Goal: Entertainment & Leisure: Consume media (video, audio)

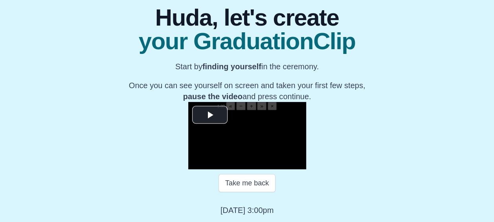
scroll to position [127, 0]
click at [210, 115] on span "Video Player" at bounding box center [210, 115] width 0 height 0
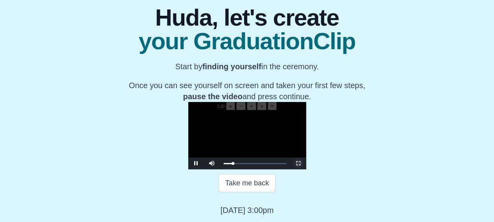
click at [298, 163] on span "Video Player" at bounding box center [298, 163] width 0 height 0
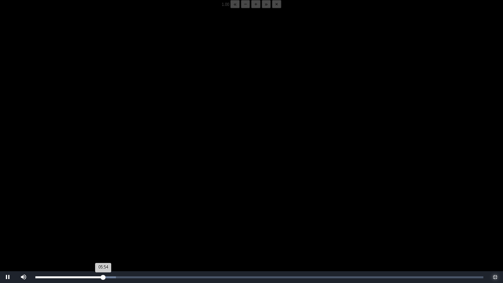
click at [102, 221] on div "05:54 Progress : 0%" at bounding box center [69, 277] width 68 height 2
click at [101, 221] on div "05:44 Progress : 0%" at bounding box center [68, 277] width 66 height 2
click at [8, 221] on span "Video Player" at bounding box center [8, 277] width 0 height 0
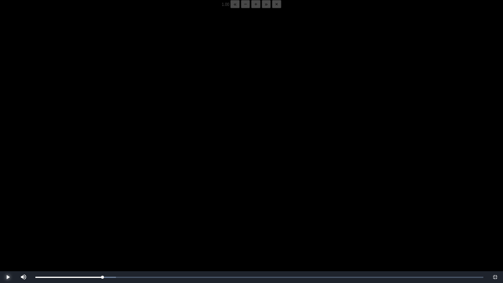
click at [8, 221] on span "Video Player" at bounding box center [8, 277] width 0 height 0
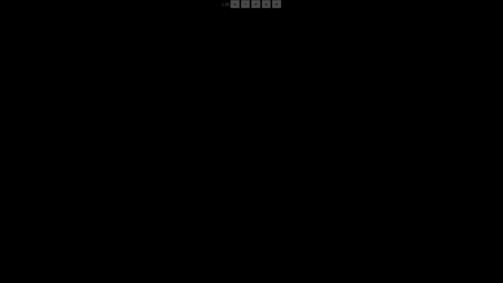
drag, startPoint x: 9, startPoint y: 277, endPoint x: 123, endPoint y: 263, distance: 115.6
click at [123, 221] on video "Video Player" at bounding box center [251, 149] width 503 height 283
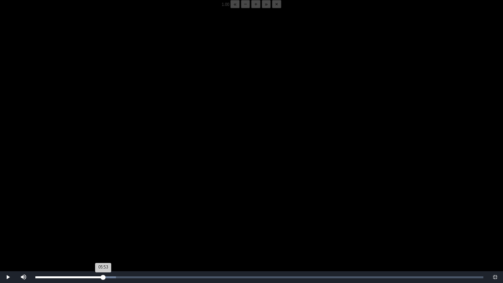
click at [102, 221] on div "Loaded : 0% 05:48 05:53 Progress : 0%" at bounding box center [259, 277] width 456 height 12
click at [124, 221] on video "Video Player" at bounding box center [251, 149] width 503 height 283
click at [8, 221] on span "Video Player" at bounding box center [8, 277] width 0 height 0
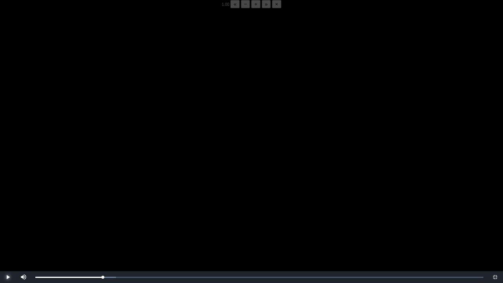
click at [8, 221] on span "Video Player" at bounding box center [8, 277] width 0 height 0
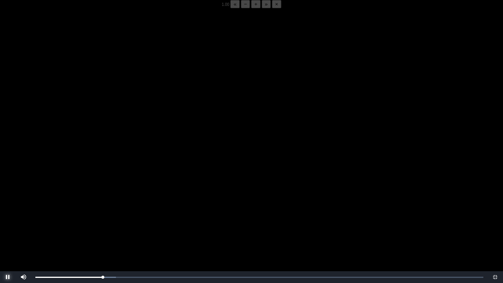
click at [8, 221] on span "Video Player" at bounding box center [8, 277] width 0 height 0
drag, startPoint x: 2, startPoint y: 276, endPoint x: 8, endPoint y: 280, distance: 7.1
click at [8, 221] on span "Video Player" at bounding box center [8, 277] width 0 height 0
click at [104, 221] on div "Loaded : 0% 05:58 05:52 Progress : 0%" at bounding box center [259, 277] width 456 height 12
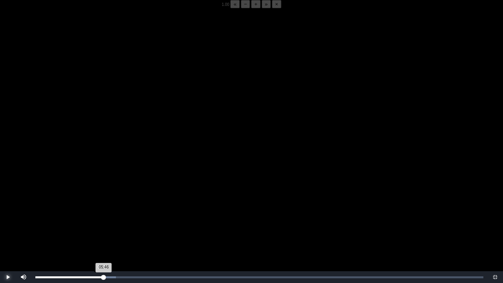
click at [102, 221] on div "05:46 Progress : 0%" at bounding box center [69, 277] width 68 height 2
click at [8, 221] on span "Video Player" at bounding box center [8, 277] width 0 height 0
drag, startPoint x: 12, startPoint y: 281, endPoint x: 7, endPoint y: 280, distance: 4.5
click at [8, 221] on span "Video Player" at bounding box center [8, 277] width 0 height 0
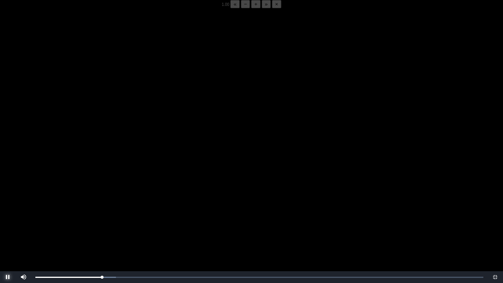
click at [8, 221] on span "Video Player" at bounding box center [8, 277] width 0 height 0
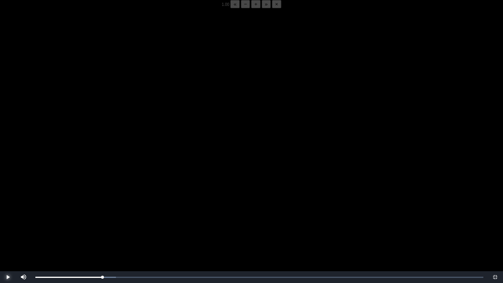
click at [8, 221] on span "Video Player" at bounding box center [8, 277] width 0 height 0
click at [198, 176] on video "Video Player" at bounding box center [251, 149] width 503 height 283
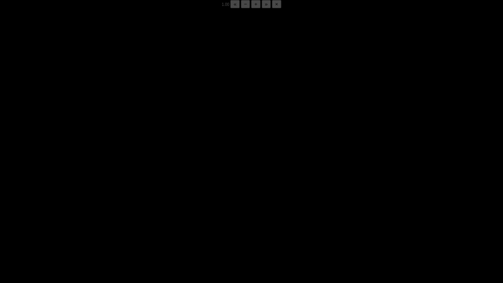
click at [198, 176] on video "Video Player" at bounding box center [251, 149] width 503 height 283
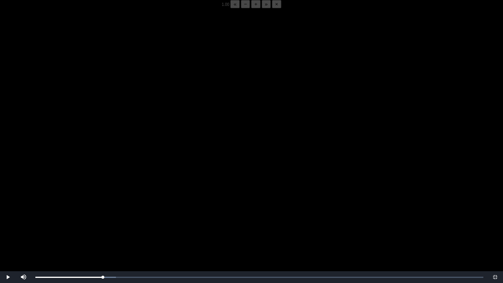
click at [198, 176] on video "Video Player" at bounding box center [251, 149] width 503 height 283
click at [101, 221] on div "05:53 Progress : 0%" at bounding box center [69, 277] width 68 height 2
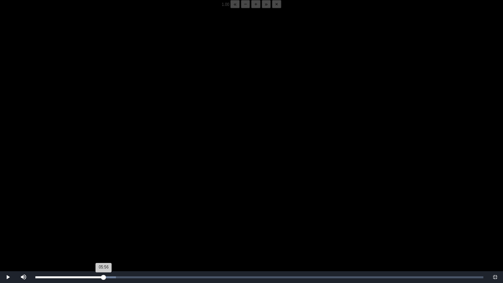
click at [104, 221] on div "05:56 Progress : 0%" at bounding box center [69, 277] width 68 height 2
click at [102, 221] on div "05:48 Progress : 0%" at bounding box center [68, 277] width 67 height 2
click at [102, 221] on div "Loaded : 0% 05:48 05:49 Progress : 0%" at bounding box center [259, 277] width 456 height 12
click at [102, 221] on div "05:49 Progress : 0%" at bounding box center [68, 277] width 67 height 2
click at [101, 221] on div "05:49 Progress : 0%" at bounding box center [68, 277] width 67 height 2
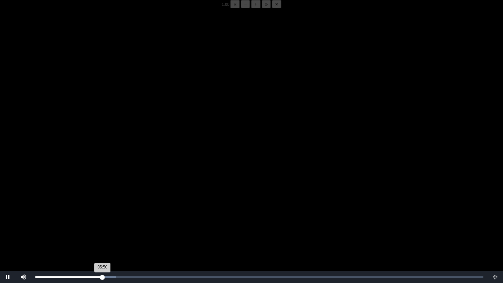
click at [102, 221] on div "05:50 Progress : 0%" at bounding box center [68, 277] width 67 height 2
click at [143, 214] on video "Video Player" at bounding box center [251, 149] width 503 height 283
click at [147, 161] on video "Video Player" at bounding box center [251, 149] width 503 height 283
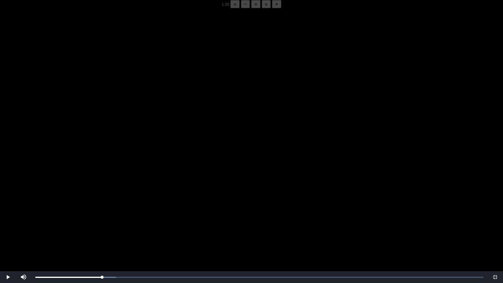
click at [147, 161] on video "Video Player" at bounding box center [251, 149] width 503 height 283
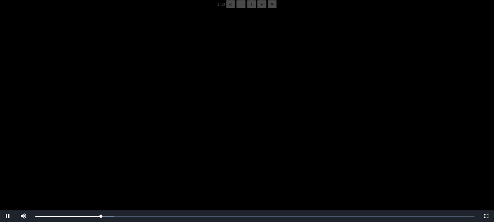
click at [228, 171] on video "Video Player" at bounding box center [247, 119] width 494 height 222
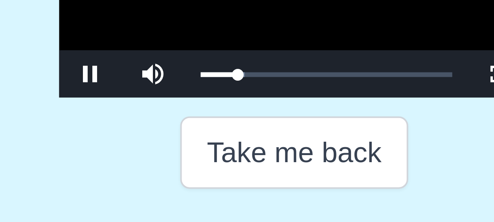
scroll to position [138, 0]
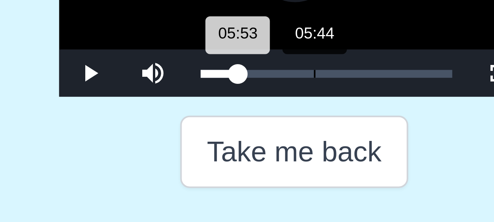
click at [224, 137] on div "05:53 Progress : 0%" at bounding box center [228, 136] width 9 height 2
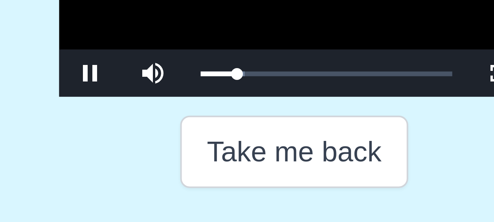
click at [212, 141] on video "Video Player" at bounding box center [247, 111] width 118 height 59
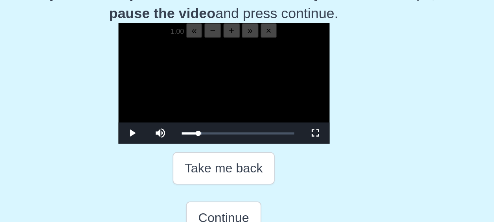
click at [230, 116] on video "Video Player" at bounding box center [247, 111] width 118 height 59
click at [243, 109] on video "Video Player" at bounding box center [247, 111] width 118 height 59
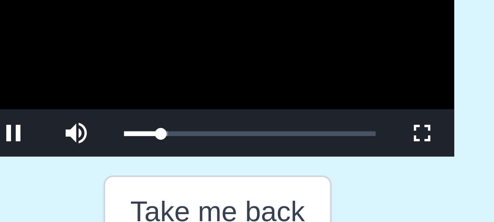
click at [257, 130] on video "Video Player" at bounding box center [247, 111] width 118 height 59
click at [258, 130] on video "Video Player" at bounding box center [247, 111] width 118 height 59
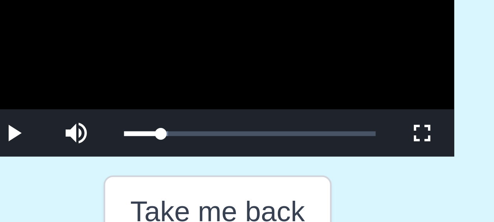
click at [258, 130] on video "Video Player" at bounding box center [247, 111] width 118 height 59
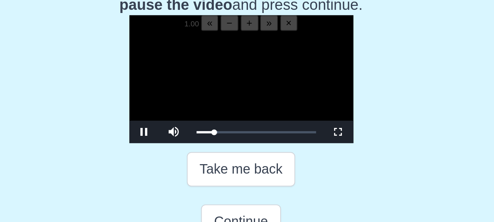
click at [216, 138] on video "Video Player" at bounding box center [247, 111] width 118 height 59
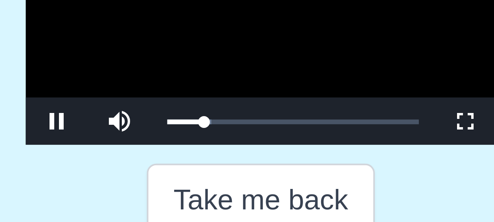
click at [220, 132] on video "Video Player" at bounding box center [247, 111] width 118 height 59
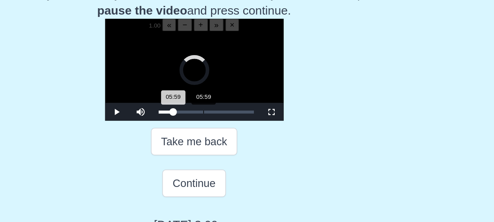
click at [224, 137] on div "05:59 Progress : 0%" at bounding box center [229, 136] width 10 height 2
click at [224, 137] on div "06:04 Progress : 0%" at bounding box center [229, 136] width 10 height 2
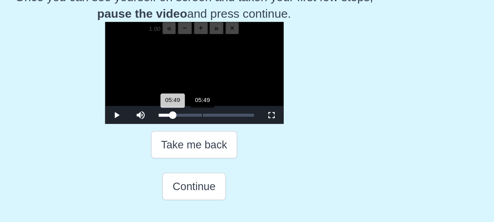
click at [224, 137] on div "05:49 Progress : 0%" at bounding box center [228, 136] width 9 height 2
click at [298, 136] on span "Video Player" at bounding box center [298, 136] width 0 height 0
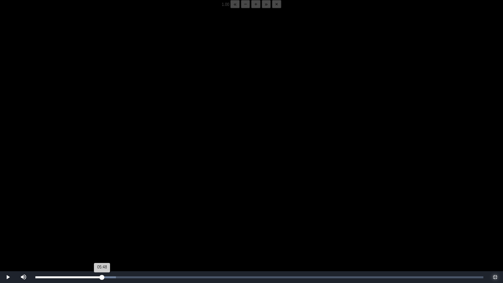
click at [102, 221] on div "Loaded : 0% 05:48 05:48 Progress : 0%" at bounding box center [259, 277] width 456 height 12
click at [102, 221] on div "05:51 Progress : 0%" at bounding box center [69, 277] width 68 height 2
click at [102, 220] on video "Video Player" at bounding box center [251, 149] width 503 height 283
click at [89, 200] on video "Video Player" at bounding box center [251, 149] width 503 height 283
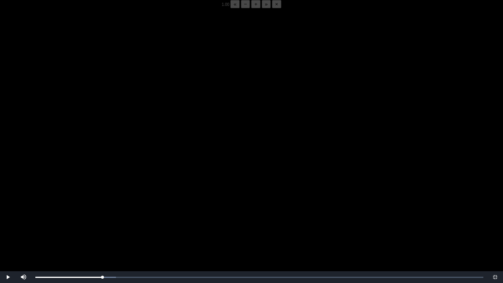
click at [89, 200] on video "Video Player" at bounding box center [251, 149] width 503 height 283
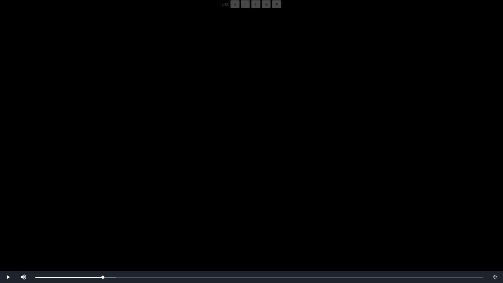
click at [89, 200] on video "Video Player" at bounding box center [251, 149] width 503 height 283
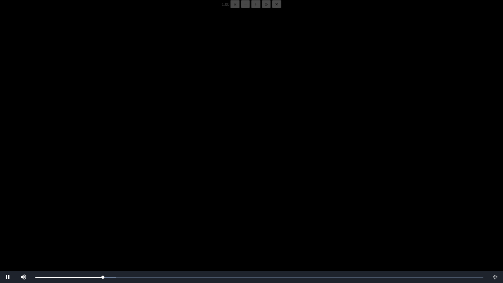
click at [89, 200] on video "Video Player" at bounding box center [251, 149] width 503 height 283
click at [103, 221] on div "05:51 Progress : 0%" at bounding box center [69, 277] width 68 height 2
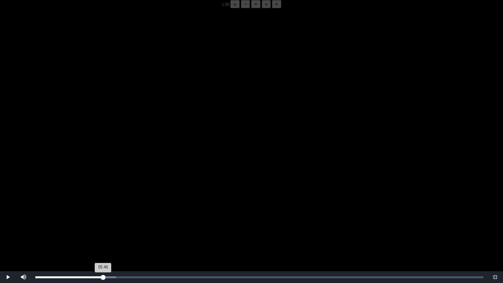
click at [102, 221] on div "05:46 Progress : 0%" at bounding box center [69, 277] width 68 height 2
click at [139, 207] on video "Video Player" at bounding box center [251, 149] width 503 height 283
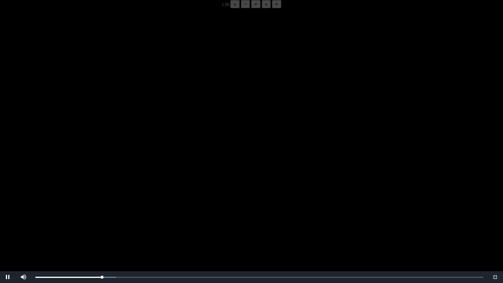
click at [139, 207] on video "Video Player" at bounding box center [251, 149] width 503 height 283
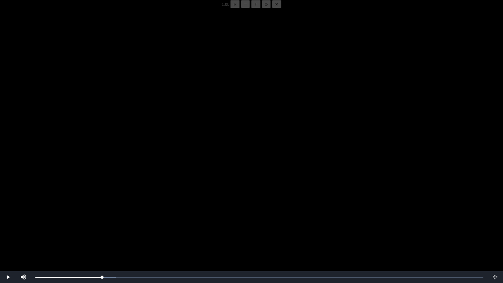
click at [139, 207] on video "Video Player" at bounding box center [251, 149] width 503 height 283
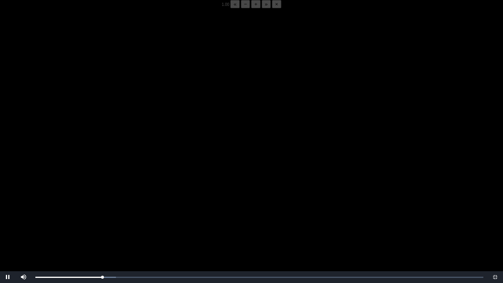
click at [139, 207] on video "Video Player" at bounding box center [251, 149] width 503 height 283
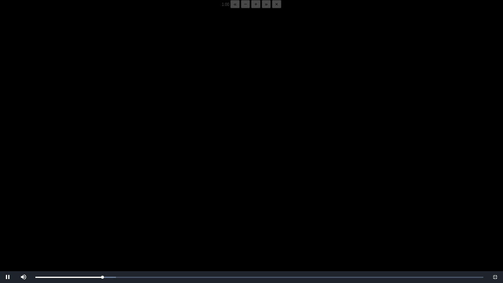
click at [139, 207] on video "Video Player" at bounding box center [251, 149] width 503 height 283
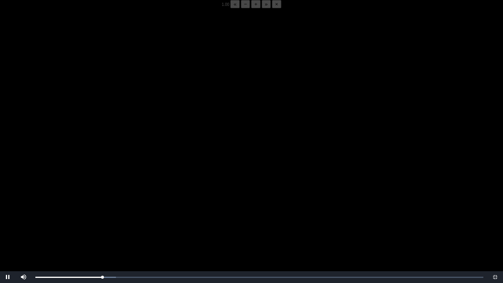
click at [139, 207] on video "Video Player" at bounding box center [251, 149] width 503 height 283
click at [101, 221] on div "05:40 Progress : 0%" at bounding box center [68, 277] width 67 height 2
click at [120, 221] on video "Video Player" at bounding box center [251, 149] width 503 height 283
click at [114, 221] on video "Video Player" at bounding box center [251, 149] width 503 height 283
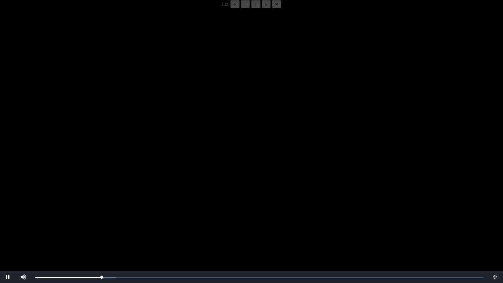
click at [114, 221] on video "Video Player" at bounding box center [251, 149] width 503 height 283
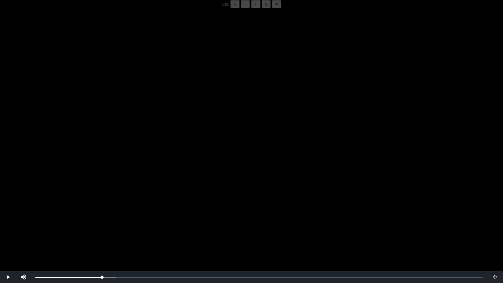
click at [114, 221] on video "Video Player" at bounding box center [251, 149] width 503 height 283
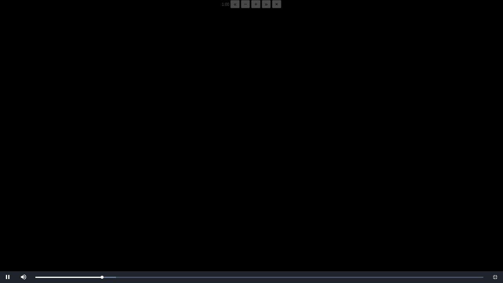
click at [114, 221] on video "Video Player" at bounding box center [251, 149] width 503 height 283
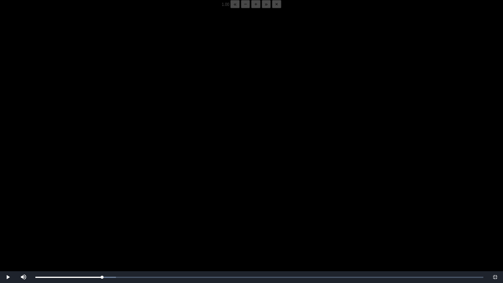
click at [114, 221] on video "Video Player" at bounding box center [251, 149] width 503 height 283
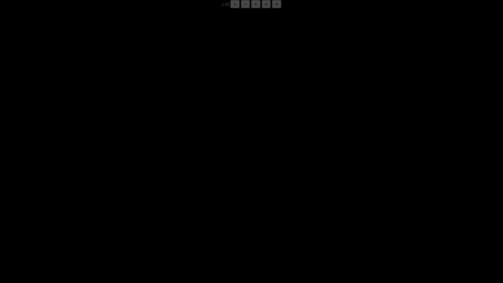
click at [114, 221] on video "Video Player" at bounding box center [251, 149] width 503 height 283
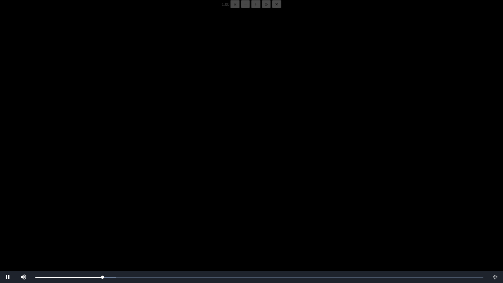
click at [114, 221] on video "Video Player" at bounding box center [251, 149] width 503 height 283
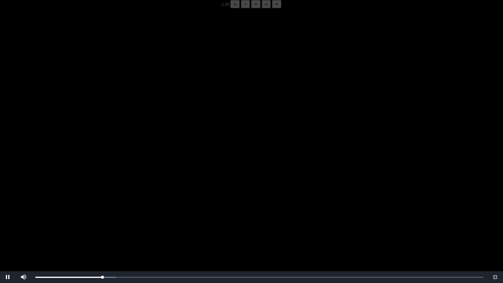
click at [114, 221] on video "Video Player" at bounding box center [251, 149] width 503 height 283
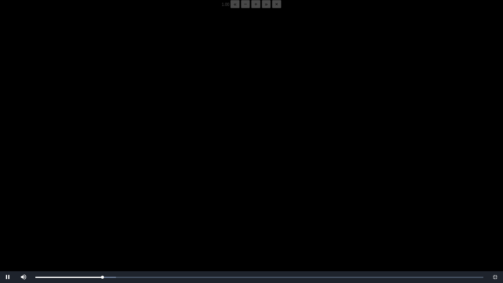
click at [114, 221] on video "Video Player" at bounding box center [251, 149] width 503 height 283
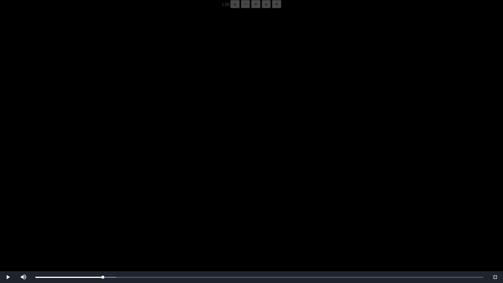
click at [114, 221] on video "Video Player" at bounding box center [251, 149] width 503 height 283
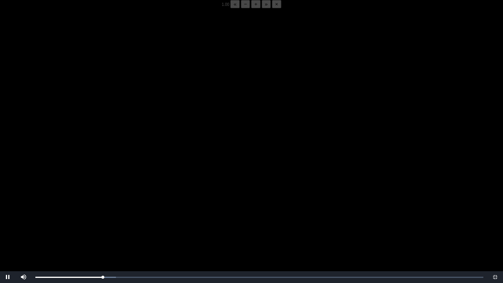
click at [114, 221] on video "Video Player" at bounding box center [251, 149] width 503 height 283
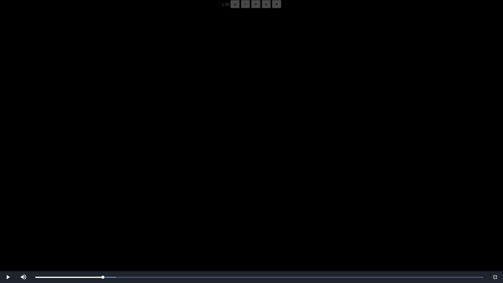
click at [114, 221] on video "Video Player" at bounding box center [251, 149] width 503 height 283
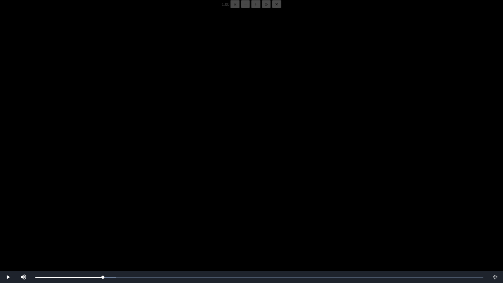
click at [114, 221] on video "Video Player" at bounding box center [251, 149] width 503 height 283
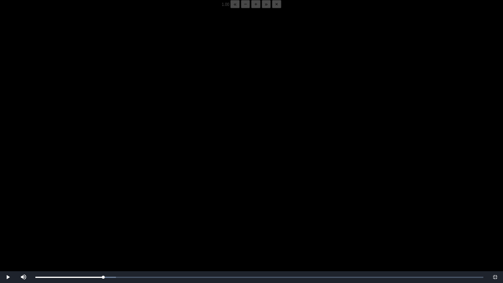
click at [114, 221] on video "Video Player" at bounding box center [251, 149] width 503 height 283
click at [132, 221] on video "Video Player" at bounding box center [251, 149] width 503 height 283
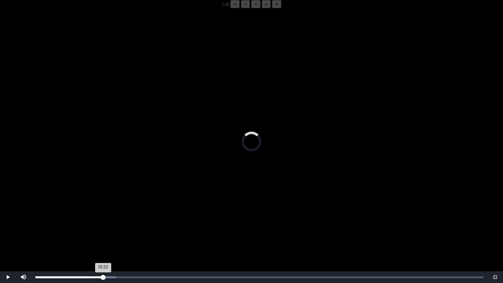
click at [103, 221] on div "05:53 Progress : 0%" at bounding box center [69, 277] width 68 height 2
click at [116, 221] on video "Video Player" at bounding box center [251, 149] width 503 height 283
click at [102, 221] on div "05:54 Progress : 0%" at bounding box center [69, 277] width 68 height 2
click at [103, 221] on div "05:53 Progress : 0%" at bounding box center [69, 277] width 68 height 2
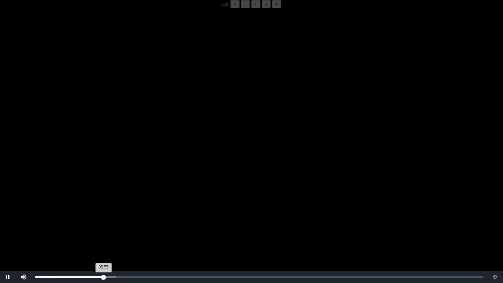
click at [101, 221] on div "05:55 Progress : 0%" at bounding box center [69, 277] width 68 height 2
click at [102, 221] on div "05:53 Progress : 0%" at bounding box center [69, 277] width 68 height 2
click at [102, 221] on div "05:51 Progress : 0%" at bounding box center [69, 277] width 68 height 2
click at [102, 221] on div "05:52 Progress : 0%" at bounding box center [69, 277] width 68 height 2
click at [241, 8] on button "−" at bounding box center [245, 4] width 9 height 8
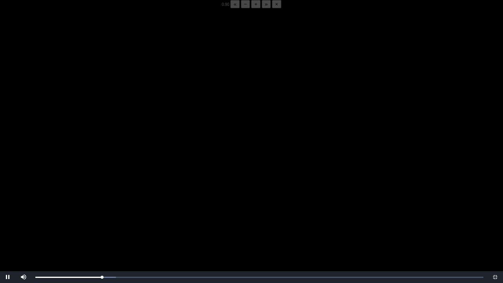
click at [241, 8] on button "−" at bounding box center [245, 4] width 9 height 8
click at [101, 221] on div "05:44 Progress : 0%" at bounding box center [68, 277] width 66 height 2
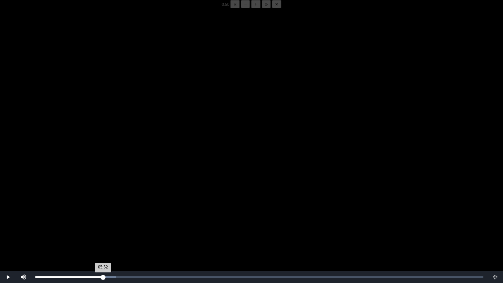
click at [103, 221] on div "05:52 Progress : 0%" at bounding box center [69, 277] width 68 height 2
click at [101, 221] on div "05:42 Progress : 0%" at bounding box center [68, 277] width 66 height 2
click at [101, 221] on div "05:44 Progress : 0%" at bounding box center [68, 277] width 66 height 2
click at [161, 186] on video "Video Player" at bounding box center [251, 149] width 503 height 283
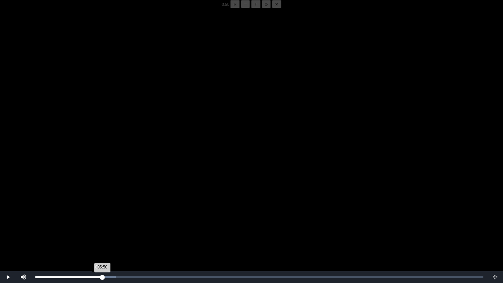
click at [100, 221] on div "05:50 Progress : 0%" at bounding box center [68, 277] width 67 height 2
click at [159, 207] on video "Video Player" at bounding box center [251, 149] width 503 height 283
click at [102, 221] on div "05:46 Progress : 0%" at bounding box center [68, 277] width 66 height 2
click at [103, 221] on div "05:50 Progress : 0%" at bounding box center [68, 277] width 67 height 2
click at [102, 221] on div "05:46 Progress : 0%" at bounding box center [68, 277] width 66 height 2
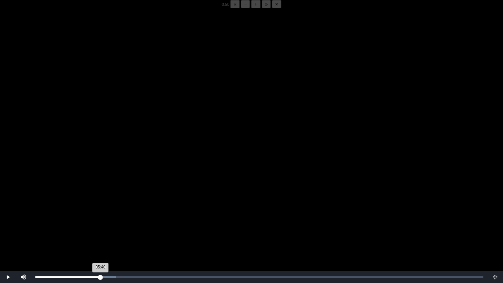
click at [101, 221] on div "05:40 Progress : 0%" at bounding box center [67, 277] width 65 height 2
click at [170, 221] on video "Video Player" at bounding box center [251, 149] width 503 height 283
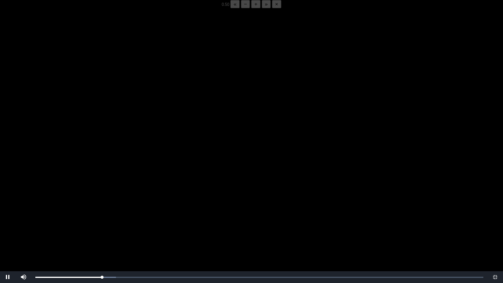
click at [170, 221] on video "Video Player" at bounding box center [251, 149] width 503 height 283
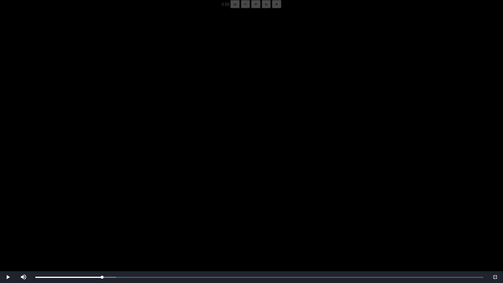
click at [170, 221] on video "Video Player" at bounding box center [251, 149] width 503 height 283
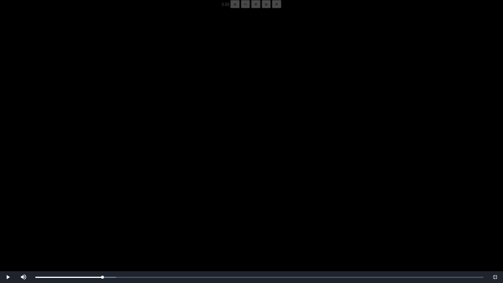
click at [170, 221] on video "Video Player" at bounding box center [251, 149] width 503 height 283
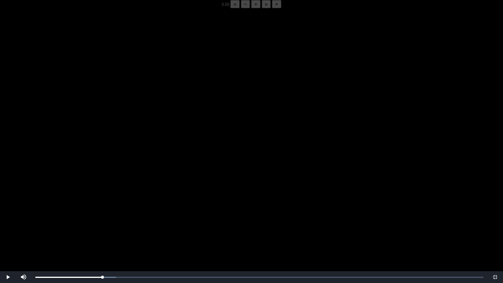
click at [170, 221] on video "Video Player" at bounding box center [251, 149] width 503 height 283
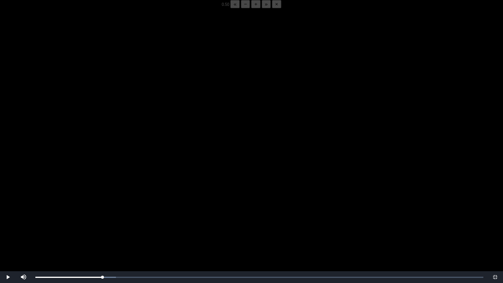
click at [170, 221] on video "Video Player" at bounding box center [251, 149] width 503 height 283
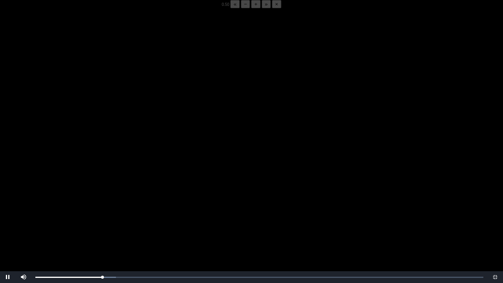
click at [170, 221] on video "Video Player" at bounding box center [251, 149] width 503 height 283
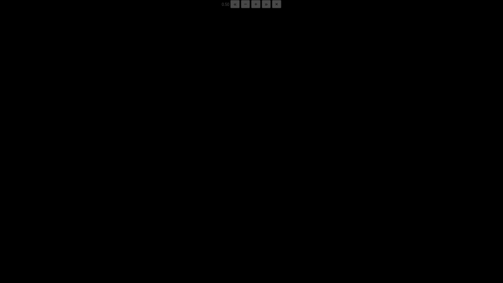
click at [170, 221] on video "Video Player" at bounding box center [251, 149] width 503 height 283
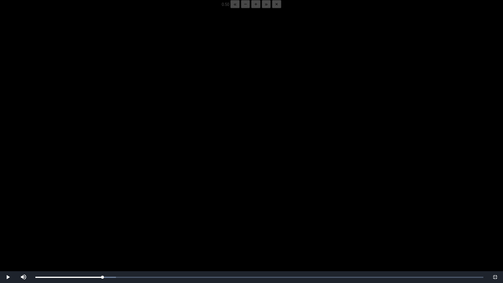
click at [170, 221] on video "Video Player" at bounding box center [251, 149] width 503 height 283
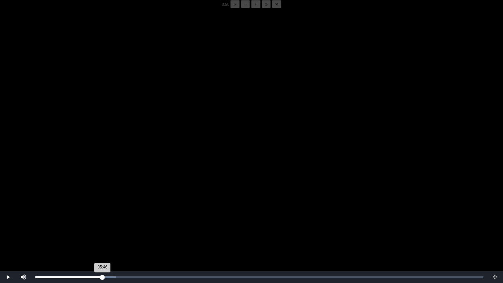
click at [102, 221] on div "05:46 Progress : 0%" at bounding box center [68, 277] width 67 height 2
click at [152, 177] on video "Video Player" at bounding box center [251, 149] width 503 height 283
click at [102, 221] on div "05:48 Progress : 0%" at bounding box center [68, 277] width 67 height 2
click at [103, 221] on div "05:51 Progress : 0%" at bounding box center [68, 277] width 67 height 2
click at [101, 221] on div "Loaded : 0% 05:44 05:44 Progress : 0%" at bounding box center [259, 277] width 456 height 12
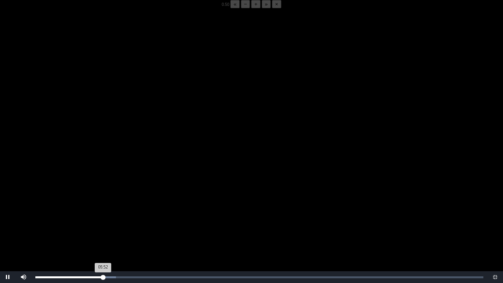
click at [102, 221] on div "05:52 Progress : 0%" at bounding box center [69, 277] width 68 height 2
click at [101, 221] on div "05:44 Progress : 0%" at bounding box center [68, 277] width 66 height 2
click at [111, 221] on div "06:45 Progress : 0%" at bounding box center [73, 277] width 77 height 2
click at [114, 221] on div "Loaded : 0% 06:50 06:34 Progress : 0%" at bounding box center [259, 277] width 448 height 2
click at [114, 221] on div "06:50 Progress : 0%" at bounding box center [74, 277] width 79 height 2
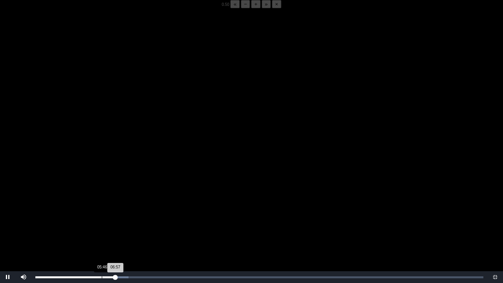
click at [101, 221] on div "Loaded : 0% 05:46 06:57 Progress : 0%" at bounding box center [259, 277] width 456 height 12
click at [99, 221] on div "Loaded : 0% 05:32 06:16 Progress : 0%" at bounding box center [259, 277] width 448 height 2
click at [121, 221] on div "07:25 Progress : 0%" at bounding box center [77, 277] width 85 height 2
click at [106, 221] on div "Loaded : 0% 06:13 07:28 Progress : 0%" at bounding box center [259, 277] width 456 height 12
click at [100, 221] on div "Loaded : 0% 05:38 05:38 Progress : 0%" at bounding box center [259, 277] width 448 height 2
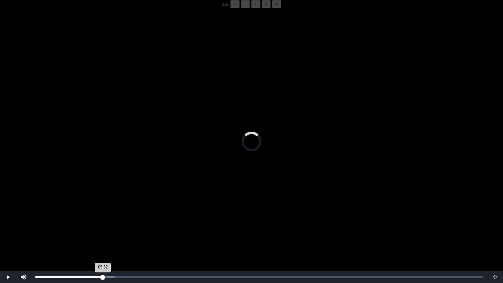
click at [103, 221] on div "05:52 Progress : 0%" at bounding box center [69, 277] width 68 height 2
click at [103, 221] on div "05:55 Progress : 0%" at bounding box center [69, 277] width 68 height 2
click at [102, 221] on div "05:51 Progress : 0%" at bounding box center [68, 277] width 67 height 2
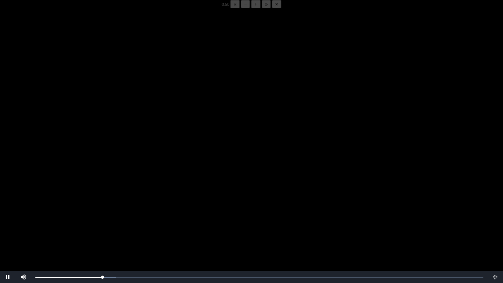
click at [122, 221] on video "Video Player" at bounding box center [251, 149] width 503 height 283
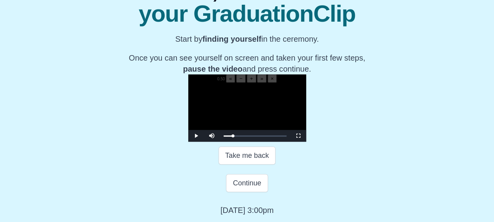
scroll to position [119, 0]
click at [196, 136] on span "Video Player" at bounding box center [196, 136] width 0 height 0
click at [298, 136] on span "Video Player" at bounding box center [298, 136] width 0 height 0
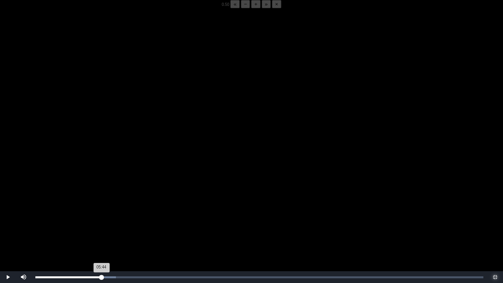
click at [101, 221] on div "05:44 Progress : 0%" at bounding box center [68, 277] width 66 height 2
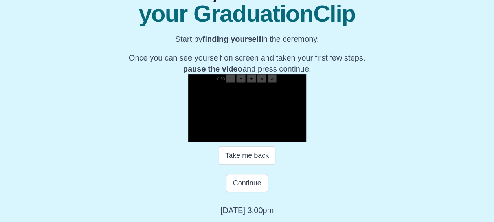
scroll to position [120, 0]
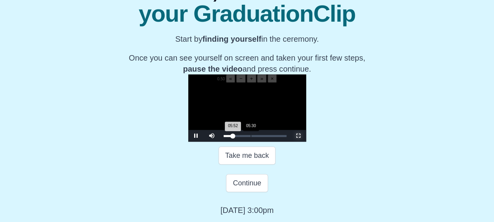
click at [224, 137] on div "05:52 Progress : 0%" at bounding box center [228, 136] width 9 height 2
click at [298, 136] on span "Video Player" at bounding box center [298, 136] width 0 height 0
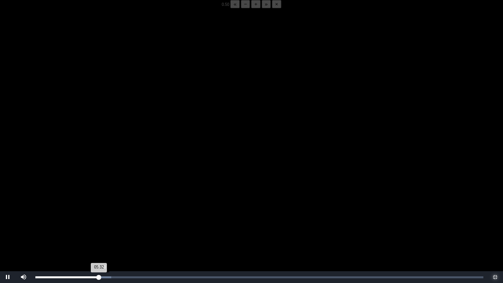
click at [99, 221] on div "05:32 Progress : 0%" at bounding box center [67, 277] width 64 height 2
click at [179, 221] on video "Video Player" at bounding box center [251, 149] width 503 height 283
click at [8, 221] on span "Video Player" at bounding box center [8, 277] width 0 height 0
click at [102, 221] on div "05:46 Progress : 0%" at bounding box center [69, 277] width 68 height 2
click at [102, 221] on div "05:46 Progress : 0%" at bounding box center [68, 277] width 66 height 2
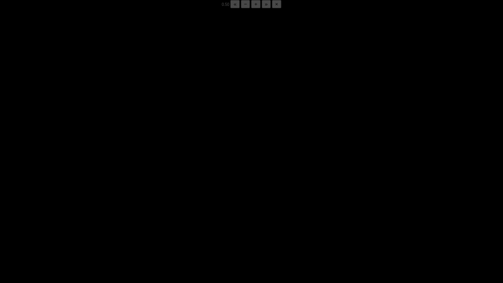
click at [102, 221] on div "05:48 Progress : 0%" at bounding box center [68, 277] width 67 height 2
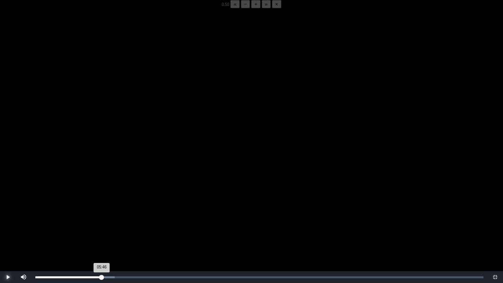
click at [102, 221] on div "05:46 Progress : 0%" at bounding box center [68, 277] width 66 height 2
click at [102, 221] on div "05:46 Progress : 0%" at bounding box center [68, 277] width 67 height 2
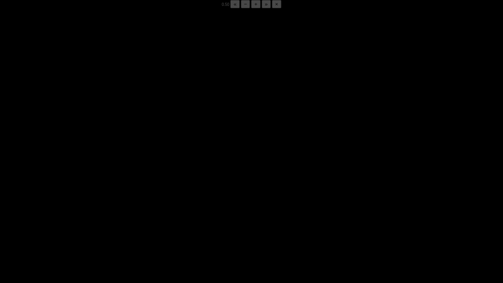
click at [102, 221] on div "05:48 Progress : 0%" at bounding box center [68, 277] width 67 height 2
click at [102, 221] on div "05:50 Progress : 0%" at bounding box center [68, 277] width 67 height 2
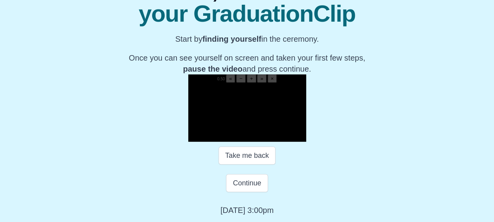
scroll to position [164, 0]
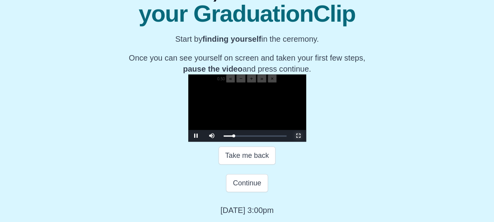
click at [298, 136] on span "Video Player" at bounding box center [298, 136] width 0 height 0
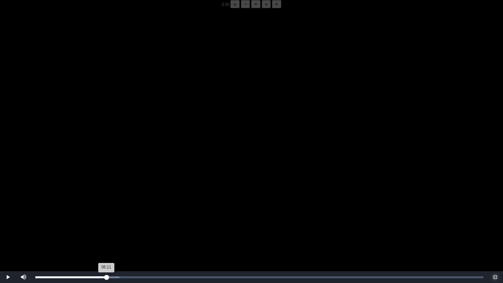
click at [106, 221] on div "06:11 Progress : 0%" at bounding box center [70, 277] width 71 height 2
click at [103, 221] on div "05:54 Progress : 0%" at bounding box center [69, 277] width 68 height 2
click at [101, 221] on div "05:55 Progress : 0%" at bounding box center [69, 277] width 68 height 2
click at [102, 221] on div "05:48 Progress : 0%" at bounding box center [68, 277] width 67 height 2
click at [102, 221] on div "05:51 Progress : 0%" at bounding box center [68, 277] width 67 height 2
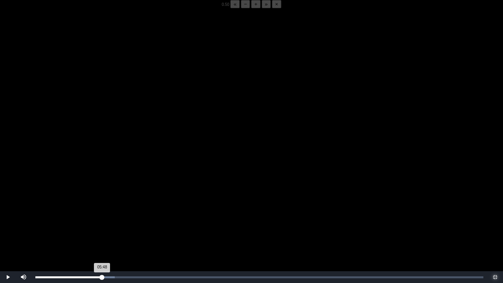
click at [102, 221] on div "05:48 Progress : 0%" at bounding box center [68, 277] width 67 height 2
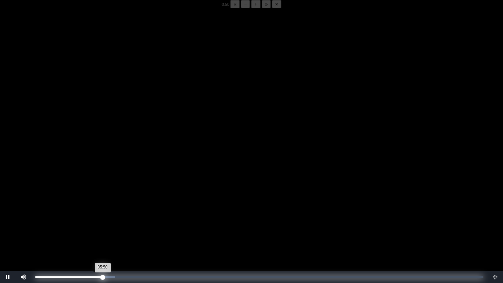
click at [101, 221] on div "05:50 Progress : 0%" at bounding box center [68, 277] width 67 height 2
click at [101, 221] on div "05:42 Progress : 0%" at bounding box center [68, 277] width 66 height 2
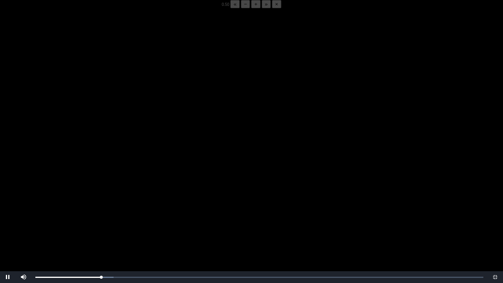
click at [251, 8] on button "+" at bounding box center [255, 4] width 9 height 8
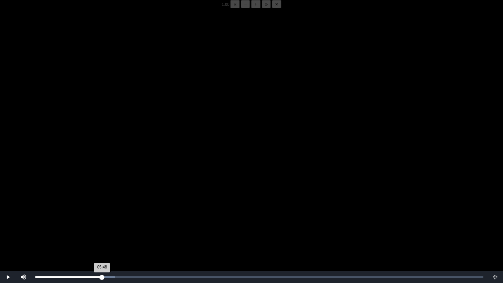
click at [102, 221] on div "Loaded : 0% 05:48 05:48 Progress : 0%" at bounding box center [259, 277] width 456 height 12
click at [102, 221] on div "05:48 Progress : 0%" at bounding box center [68, 277] width 67 height 2
click at [102, 221] on div "05:50 Progress : 0%" at bounding box center [68, 277] width 67 height 2
click at [102, 221] on div "05:48 Progress : 0%" at bounding box center [68, 277] width 67 height 2
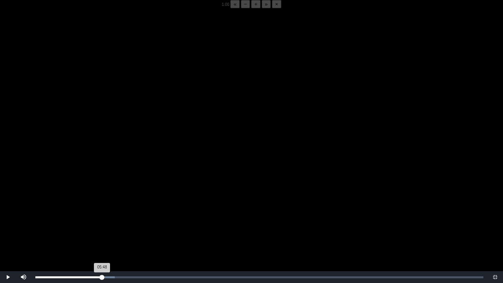
click at [102, 221] on div "05:48 Progress : 0%" at bounding box center [68, 277] width 67 height 2
click at [102, 221] on div "05:50 Progress : 0%" at bounding box center [68, 277] width 67 height 2
click at [103, 221] on div "05:50 Progress : 0%" at bounding box center [68, 277] width 67 height 2
click at [101, 221] on div "05:40 Progress : 0%" at bounding box center [67, 277] width 65 height 2
click at [103, 221] on div "05:52 Progress : 0%" at bounding box center [69, 277] width 68 height 2
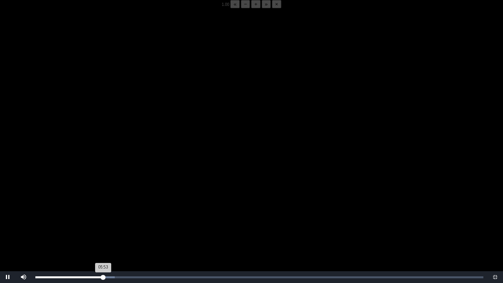
click at [102, 221] on div "05:53 Progress : 0%" at bounding box center [69, 277] width 68 height 2
click at [101, 221] on video "Video Player" at bounding box center [251, 149] width 503 height 283
click at [99, 218] on video "Video Player" at bounding box center [251, 149] width 503 height 283
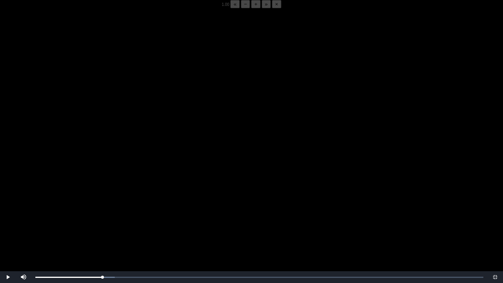
click at [99, 218] on video "Video Player" at bounding box center [251, 149] width 503 height 283
click at [103, 210] on video "Video Player" at bounding box center [251, 149] width 503 height 283
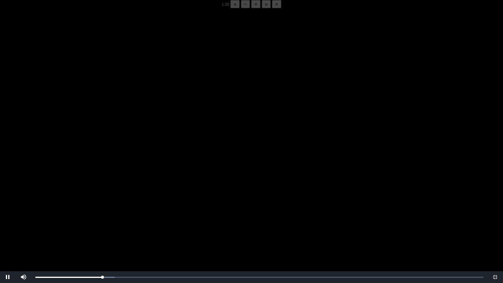
click at [103, 210] on video "Video Player" at bounding box center [251, 149] width 503 height 283
click at [102, 221] on div "05:48 Progress : 0%" at bounding box center [68, 277] width 67 height 2
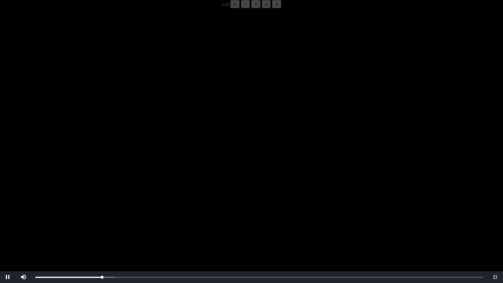
click at [99, 219] on video "Video Player" at bounding box center [251, 149] width 503 height 283
click at [98, 219] on video "Video Player" at bounding box center [251, 149] width 503 height 283
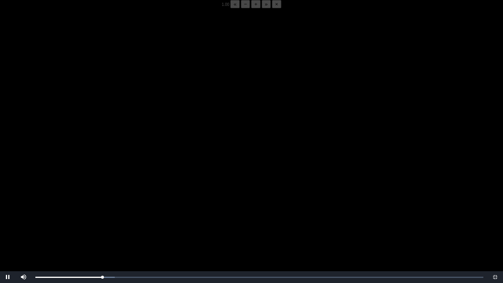
click at [98, 219] on video "Video Player" at bounding box center [251, 149] width 503 height 283
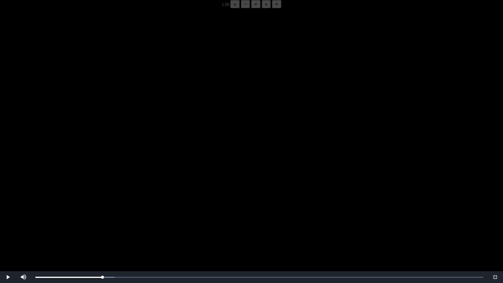
click at [98, 219] on video "Video Player" at bounding box center [251, 149] width 503 height 283
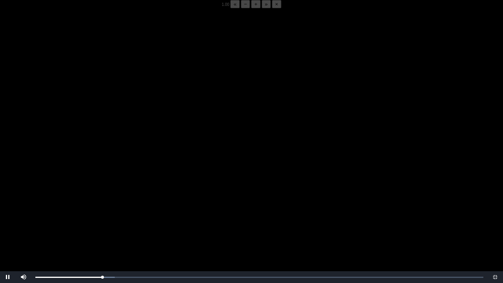
click at [98, 219] on video "Video Player" at bounding box center [251, 149] width 503 height 283
click at [102, 221] on div "05:50 Progress : 0%" at bounding box center [68, 277] width 67 height 2
click at [116, 221] on video "Video Player" at bounding box center [251, 149] width 503 height 283
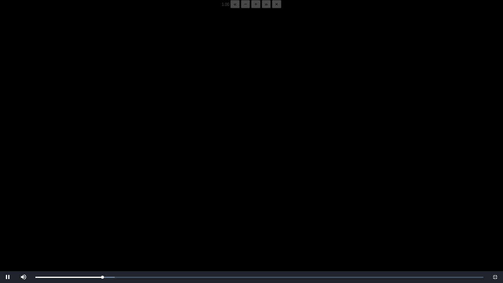
click at [116, 221] on video "Video Player" at bounding box center [251, 149] width 503 height 283
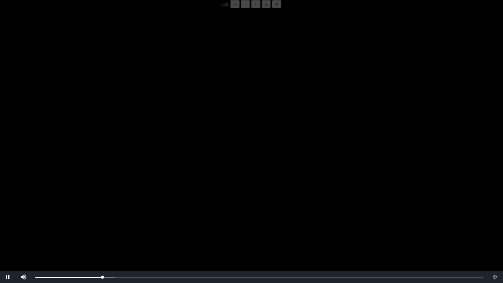
click at [116, 221] on video "Video Player" at bounding box center [251, 149] width 503 height 283
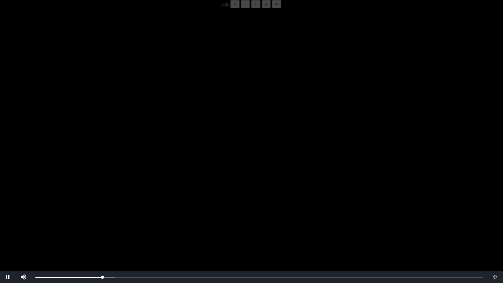
click at [116, 221] on video "Video Player" at bounding box center [251, 149] width 503 height 283
click at [103, 221] on div "05:50 Progress : 0%" at bounding box center [68, 277] width 67 height 2
click at [101, 221] on div "05:50 Progress : 0%" at bounding box center [68, 277] width 67 height 2
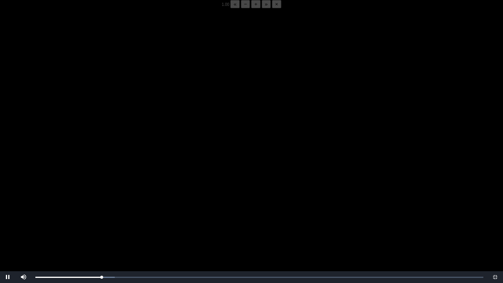
click at [120, 221] on video "Video Player" at bounding box center [251, 149] width 503 height 283
click at [120, 209] on video "Video Player" at bounding box center [251, 149] width 503 height 283
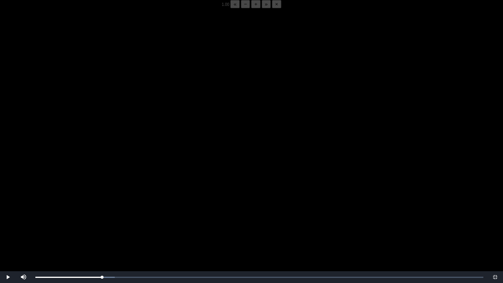
click at [120, 209] on video "Video Player" at bounding box center [251, 149] width 503 height 283
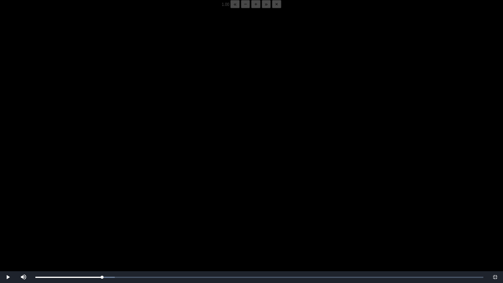
click at [120, 209] on video "Video Player" at bounding box center [251, 149] width 503 height 283
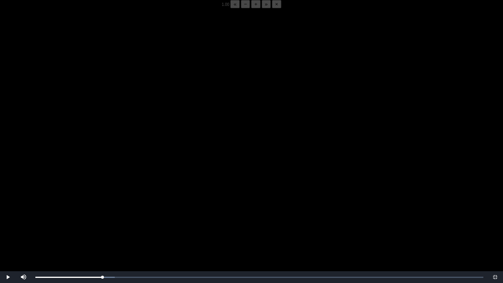
click at [120, 209] on video "Video Player" at bounding box center [251, 149] width 503 height 283
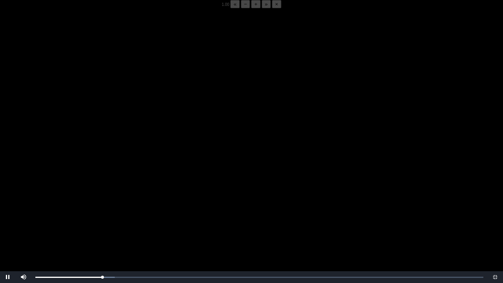
click at [120, 209] on video "Video Player" at bounding box center [251, 149] width 503 height 283
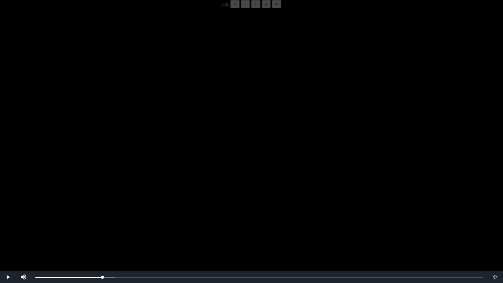
click at [120, 209] on video "Video Player" at bounding box center [251, 149] width 503 height 283
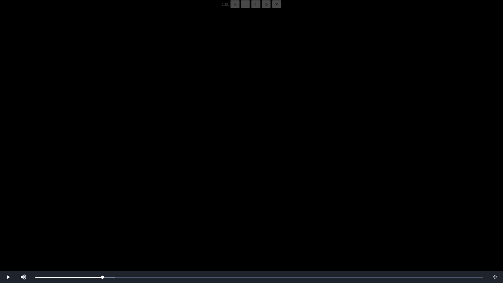
click at [120, 209] on video "Video Player" at bounding box center [251, 149] width 503 height 283
click at [101, 221] on div "05:42 Progress : 0%" at bounding box center [68, 277] width 66 height 2
click at [102, 221] on div "05:48 Progress : 0%" at bounding box center [68, 277] width 67 height 2
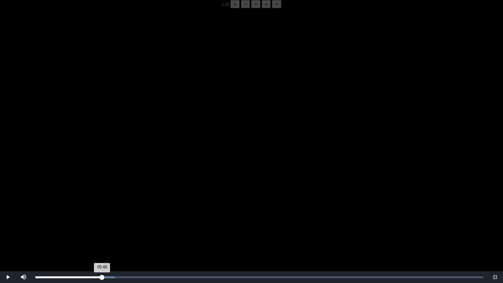
click at [102, 221] on div "05:48 Progress : 0%" at bounding box center [68, 277] width 67 height 2
click at [102, 221] on div "05:50 Progress : 0%" at bounding box center [68, 277] width 67 height 2
click at [102, 221] on div "05:48 Progress : 0%" at bounding box center [68, 277] width 67 height 2
click at [102, 221] on div "05:50 Progress : 0%" at bounding box center [68, 277] width 67 height 2
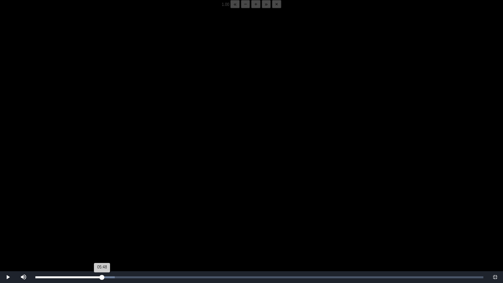
click at [102, 221] on div "05:48 Progress : 0%" at bounding box center [68, 277] width 67 height 2
click at [102, 221] on div "05:50 Progress : 0%" at bounding box center [68, 277] width 67 height 2
click at [241, 8] on button "−" at bounding box center [245, 4] width 9 height 8
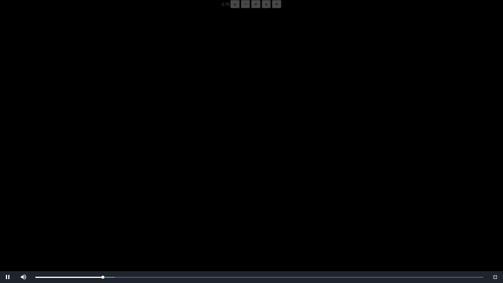
click at [241, 8] on button "−" at bounding box center [245, 4] width 9 height 8
click at [102, 221] on div "05:52 Progress : 0%" at bounding box center [69, 277] width 68 height 2
click at [241, 8] on button "−" at bounding box center [245, 4] width 9 height 8
click at [101, 221] on div "05:44 Progress : 0%" at bounding box center [68, 277] width 66 height 2
click at [8, 221] on span "Video Player" at bounding box center [8, 277] width 0 height 0
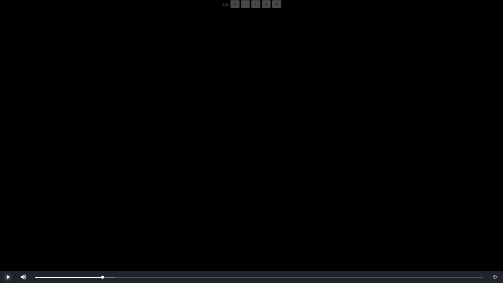
click at [8, 221] on span "Video Player" at bounding box center [8, 277] width 0 height 0
click at [102, 221] on div "05:48 Progress : 0%" at bounding box center [68, 277] width 67 height 2
click at [8, 221] on span "Video Player" at bounding box center [8, 277] width 0 height 0
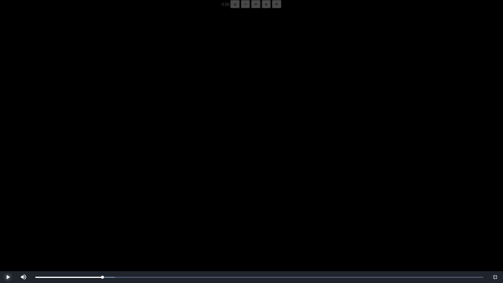
click at [8, 221] on span "Video Player" at bounding box center [8, 277] width 0 height 0
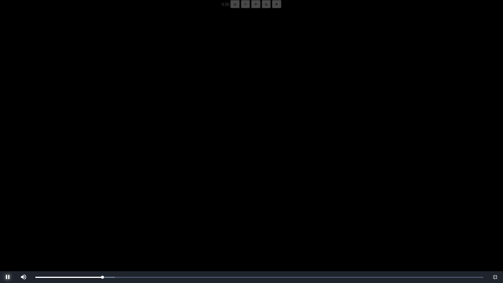
click at [8, 221] on span "Video Player" at bounding box center [8, 277] width 0 height 0
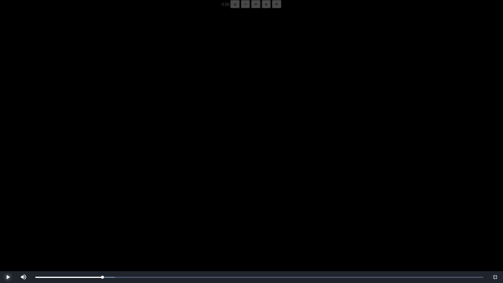
click at [8, 221] on span "Video Player" at bounding box center [8, 277] width 0 height 0
drag, startPoint x: 8, startPoint y: 276, endPoint x: 102, endPoint y: 279, distance: 93.9
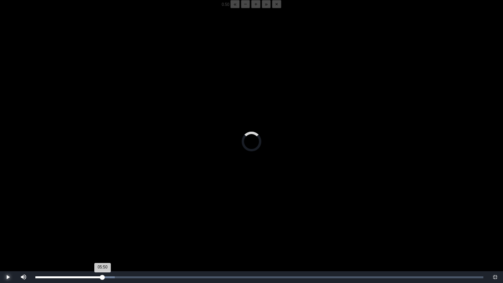
click at [102, 221] on div "05:50 Progress : 0%" at bounding box center [68, 277] width 67 height 2
click at [169, 117] on video "Video Player" at bounding box center [251, 149] width 503 height 283
click at [169, 115] on video "Video Player" at bounding box center [251, 149] width 503 height 283
click at [92, 133] on video "Video Player" at bounding box center [251, 149] width 503 height 283
click at [153, 166] on video "Video Player" at bounding box center [251, 149] width 503 height 283
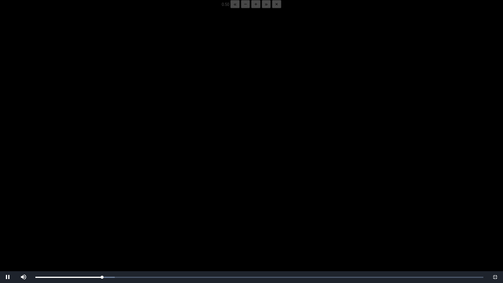
click at [130, 96] on video "Video Player" at bounding box center [251, 149] width 503 height 283
click at [8, 221] on span "Video Player" at bounding box center [8, 277] width 0 height 0
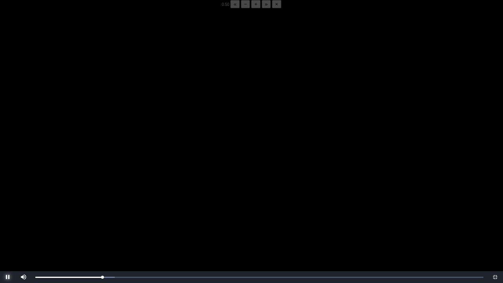
click at [8, 221] on span "Video Player" at bounding box center [8, 277] width 0 height 0
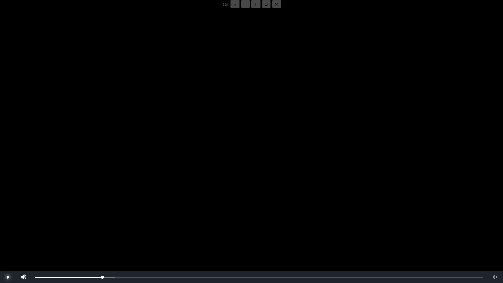
click at [8, 221] on span "Video Player" at bounding box center [8, 277] width 0 height 0
drag, startPoint x: 7, startPoint y: 277, endPoint x: 103, endPoint y: 277, distance: 96.2
click at [103, 221] on div "05:50 Progress : 0%" at bounding box center [68, 277] width 67 height 2
click at [103, 221] on div "05:52 Progress : 0%" at bounding box center [69, 277] width 68 height 2
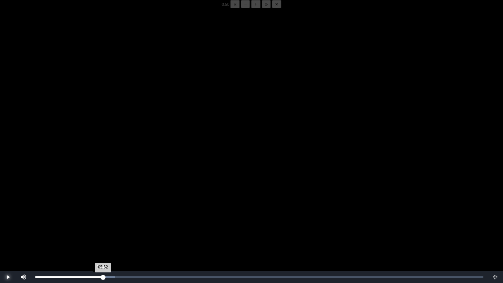
click at [101, 221] on div "05:52 Progress : 0%" at bounding box center [69, 277] width 68 height 2
click at [54, 221] on video "Video Player" at bounding box center [251, 149] width 503 height 283
click at [192, 167] on video "Video Player" at bounding box center [251, 149] width 503 height 283
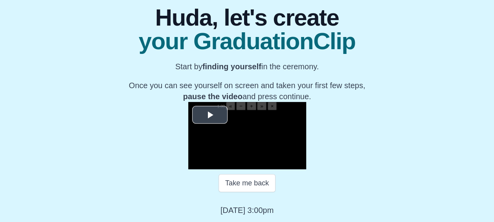
scroll to position [117, 0]
click at [188, 102] on div "1.00 « − + » ×" at bounding box center [247, 106] width 118 height 8
click at [210, 115] on span "Video Player" at bounding box center [210, 115] width 0 height 0
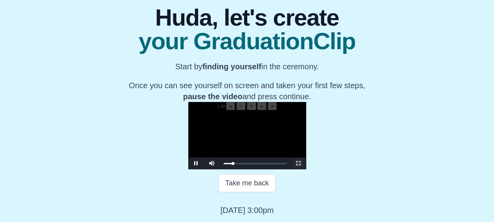
click at [298, 163] on span "Video Player" at bounding box center [298, 163] width 0 height 0
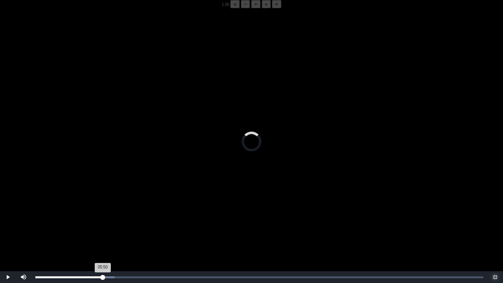
click at [103, 221] on div "05:50 Progress : 0%" at bounding box center [68, 277] width 67 height 2
click at [101, 221] on div "05:51 Progress : 0%" at bounding box center [68, 277] width 67 height 2
click at [8, 221] on span "Video Player" at bounding box center [8, 277] width 0 height 0
